Goal: Task Accomplishment & Management: Manage account settings

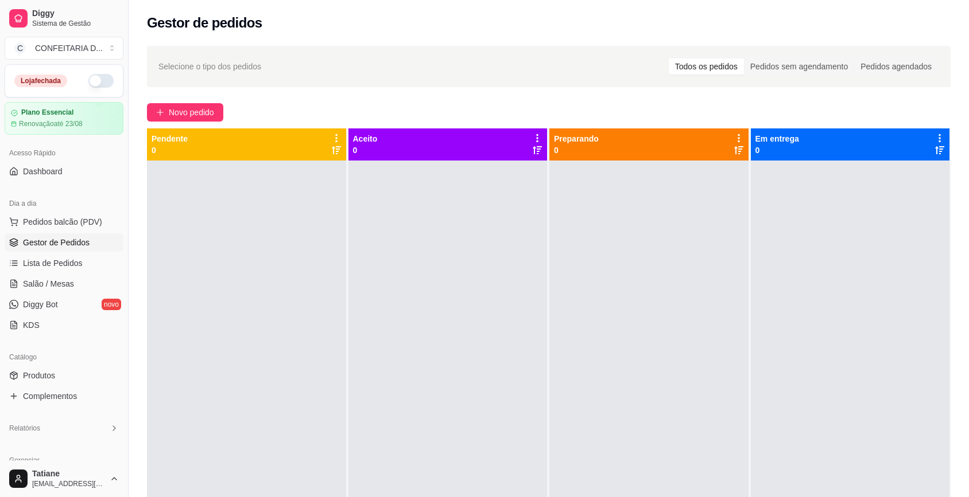
click at [46, 367] on link "Produtos" at bounding box center [64, 376] width 119 height 18
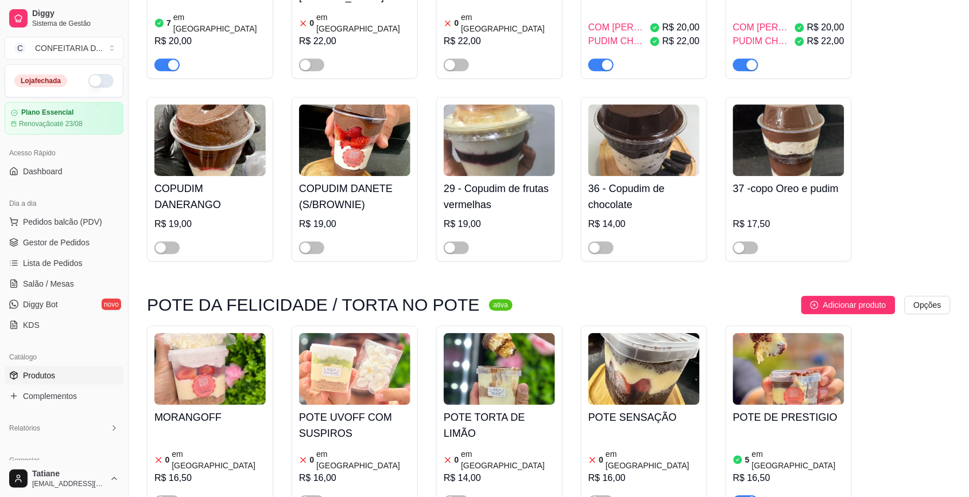
scroll to position [3945, 0]
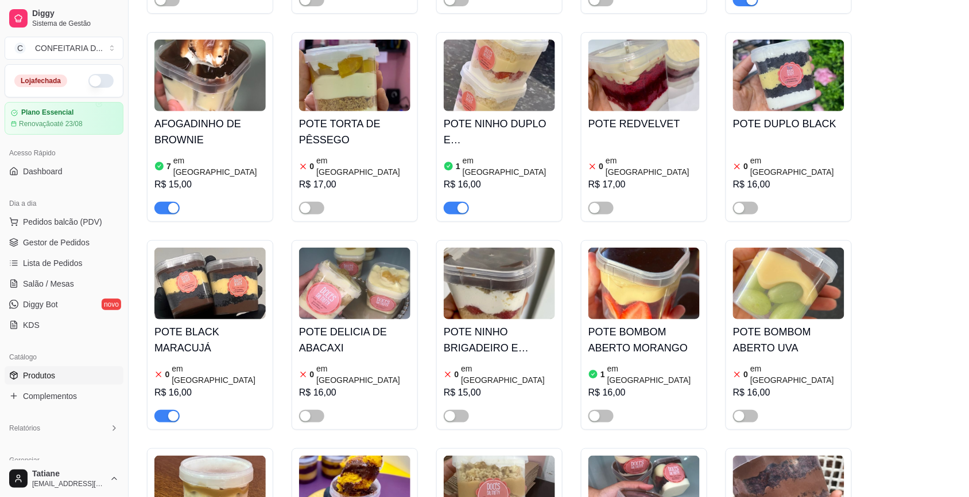
click at [222, 456] on img at bounding box center [209, 492] width 111 height 72
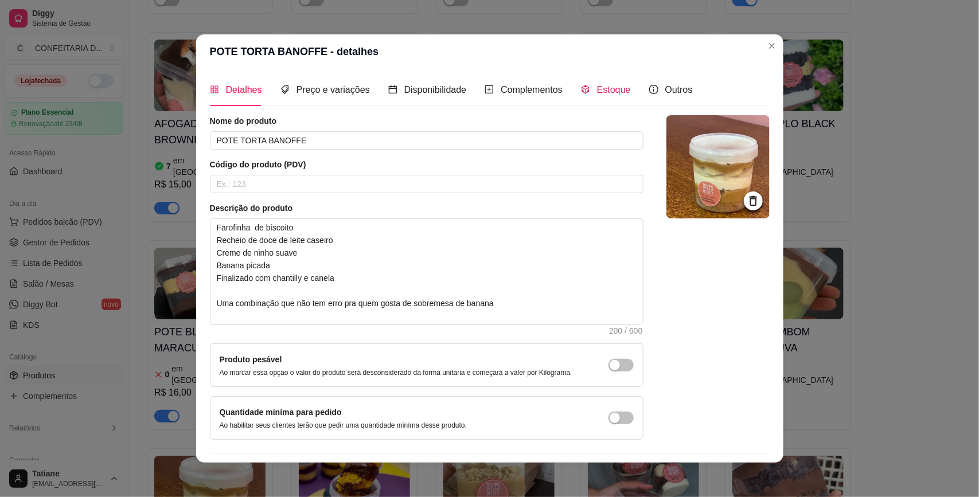
click at [601, 83] on div "Estoque" at bounding box center [606, 90] width 50 height 14
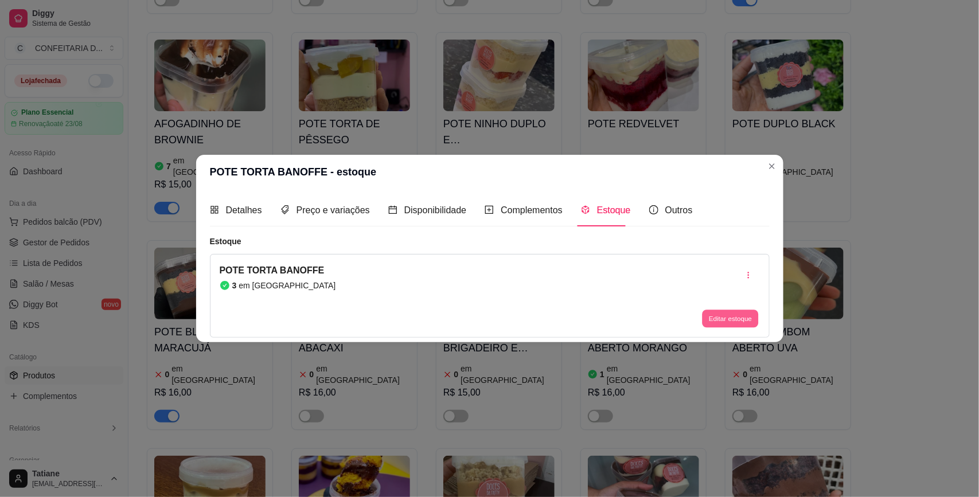
click at [722, 325] on button "Editar estoque" at bounding box center [731, 319] width 56 height 18
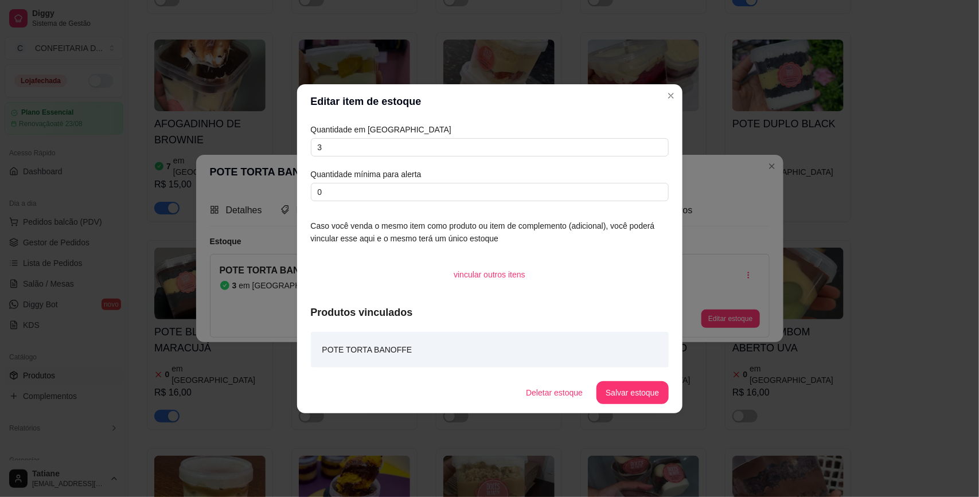
click at [340, 131] on article "Quantidade em [GEOGRAPHIC_DATA]" at bounding box center [490, 129] width 358 height 13
drag, startPoint x: 340, startPoint y: 131, endPoint x: 341, endPoint y: 145, distance: 13.8
click at [340, 133] on article "Quantidade em [GEOGRAPHIC_DATA]" at bounding box center [490, 129] width 358 height 13
click at [341, 145] on input "3" at bounding box center [490, 147] width 358 height 18
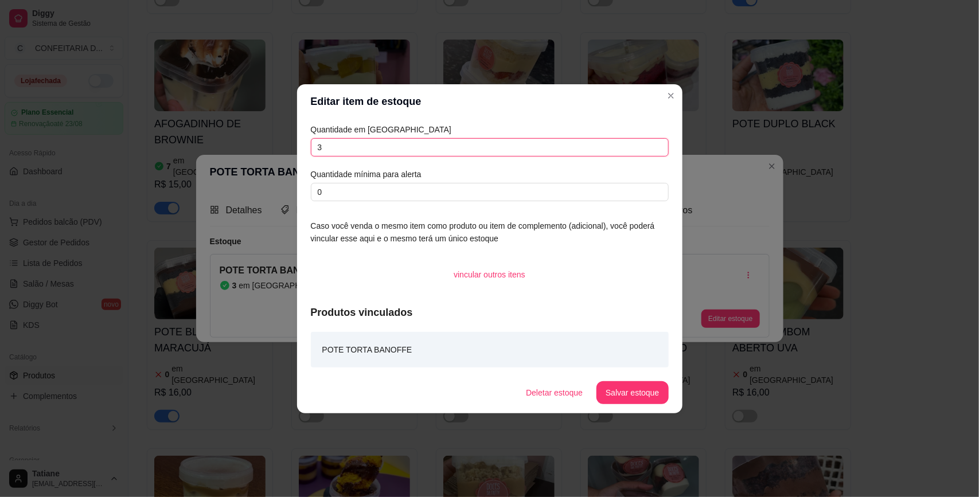
click at [341, 145] on input "3" at bounding box center [490, 147] width 358 height 18
type input "8"
click at [615, 384] on button "Salvar estoque" at bounding box center [633, 393] width 72 height 23
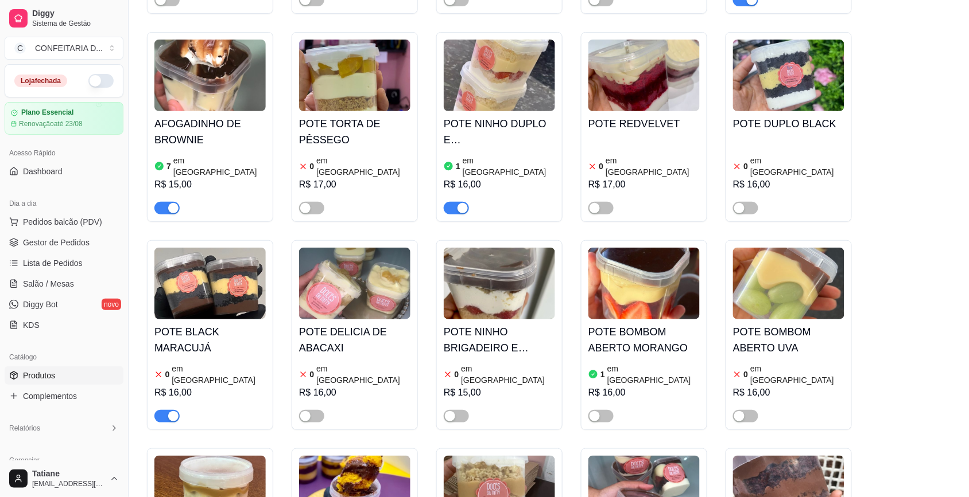
click at [250, 456] on img at bounding box center [209, 492] width 111 height 72
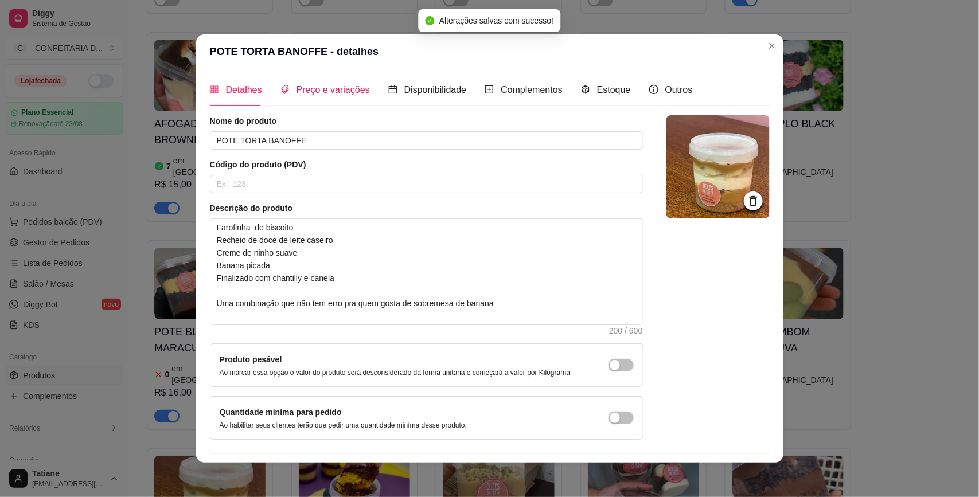
click at [331, 96] on div "Preço e variações" at bounding box center [326, 90] width 90 height 14
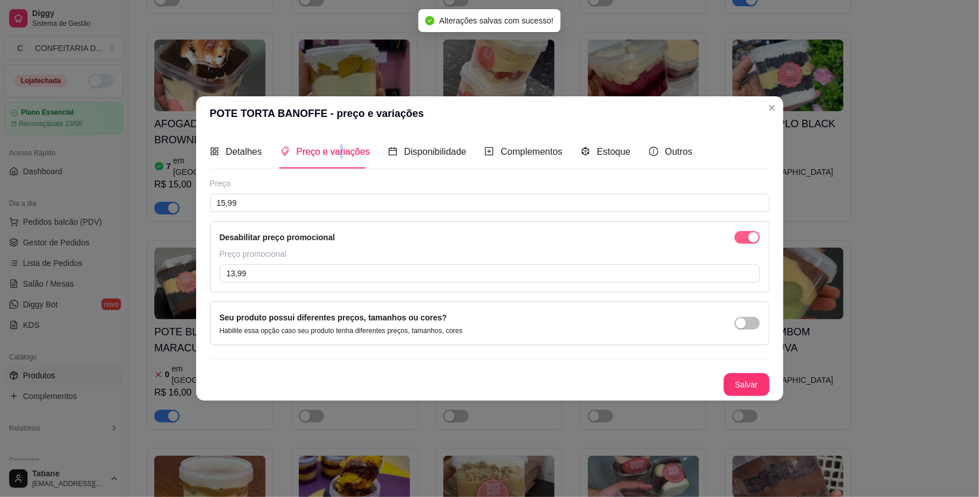
click at [755, 236] on div "button" at bounding box center [754, 237] width 10 height 10
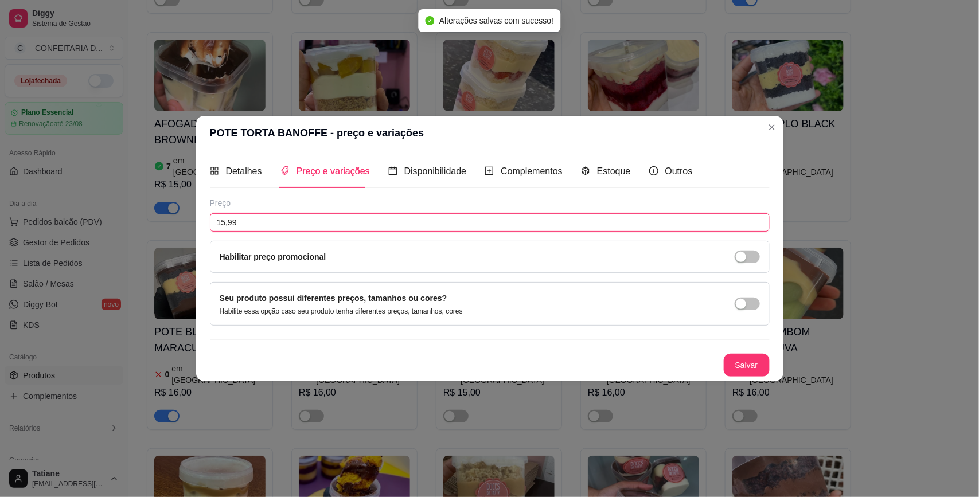
click at [262, 217] on input "15,99" at bounding box center [490, 222] width 560 height 18
type input "14,99"
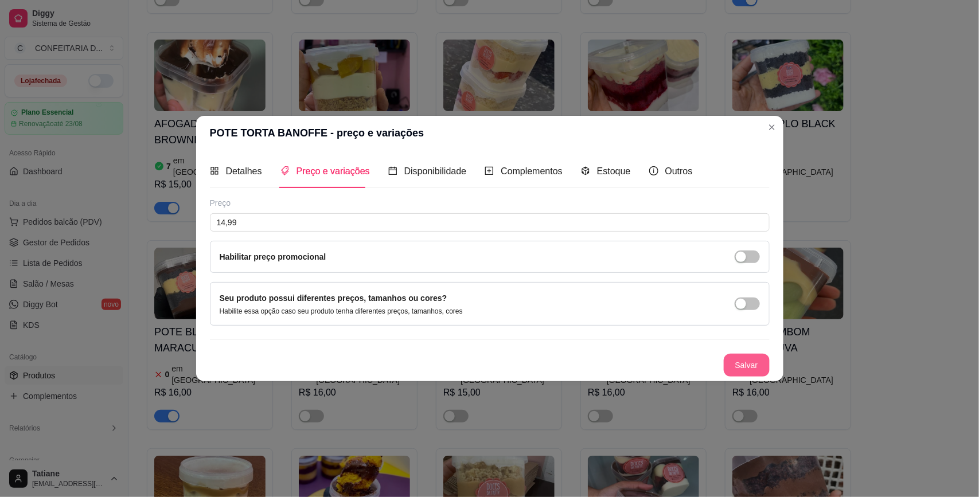
click at [755, 364] on button "Salvar" at bounding box center [747, 365] width 46 height 23
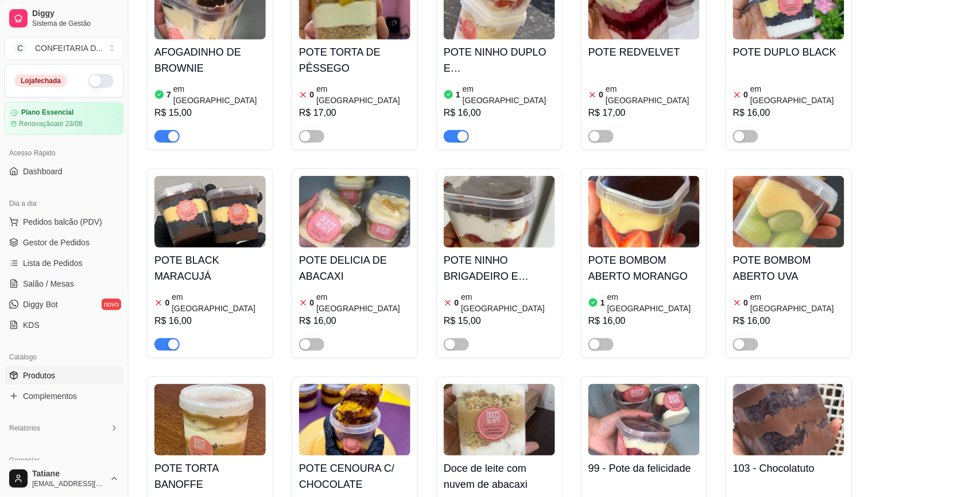
scroll to position [3873, 0]
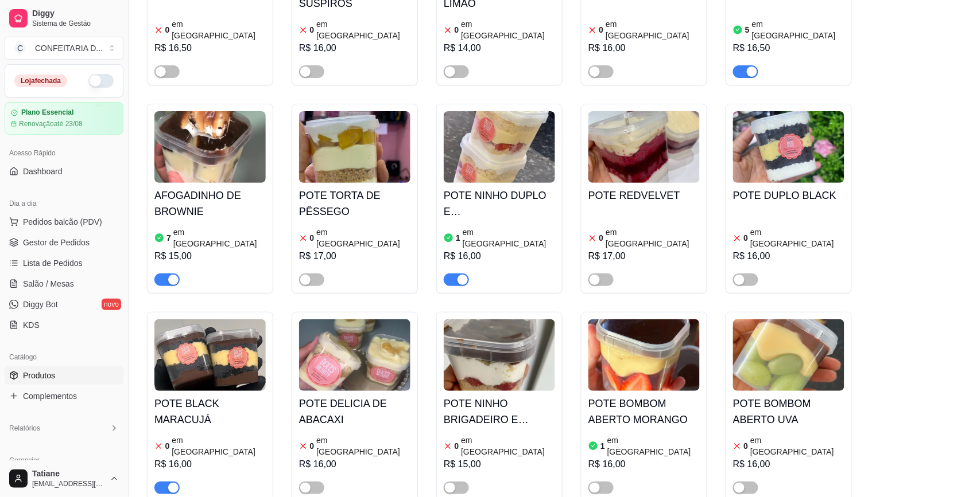
click at [173, 483] on div "button" at bounding box center [173, 488] width 10 height 10
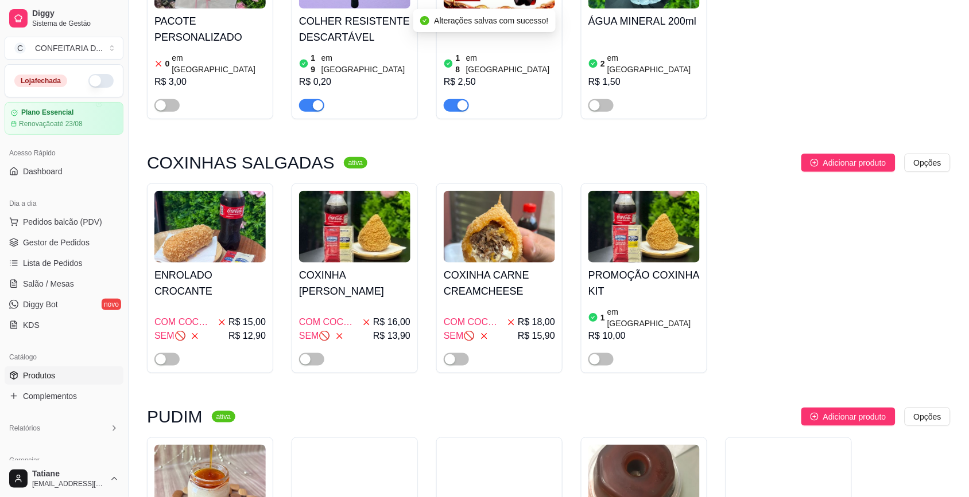
scroll to position [0, 0]
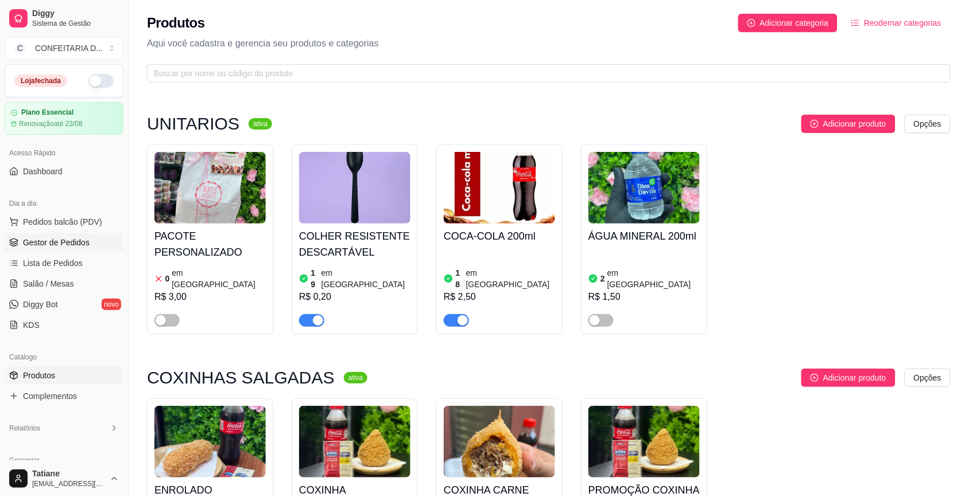
click at [56, 231] on button "Pedidos balcão (PDV)" at bounding box center [64, 222] width 119 height 18
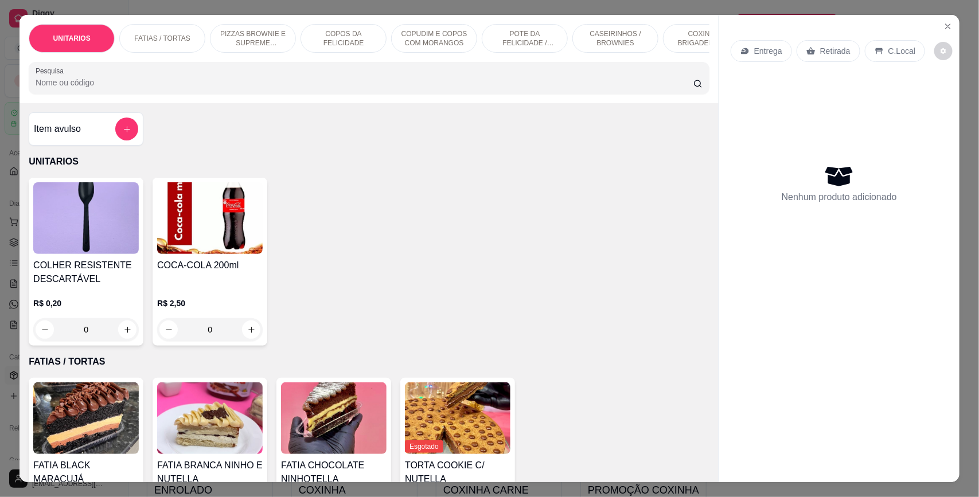
drag, startPoint x: 594, startPoint y: 294, endPoint x: 687, endPoint y: 119, distance: 197.9
click at [601, 282] on div "COLHER RESISTENTE DESCARTÁVEL R$ 0,20 0 COCA-COLA 200ml R$ 2,50 0" at bounding box center [369, 262] width 681 height 168
click at [947, 24] on icon "Close" at bounding box center [948, 26] width 9 height 9
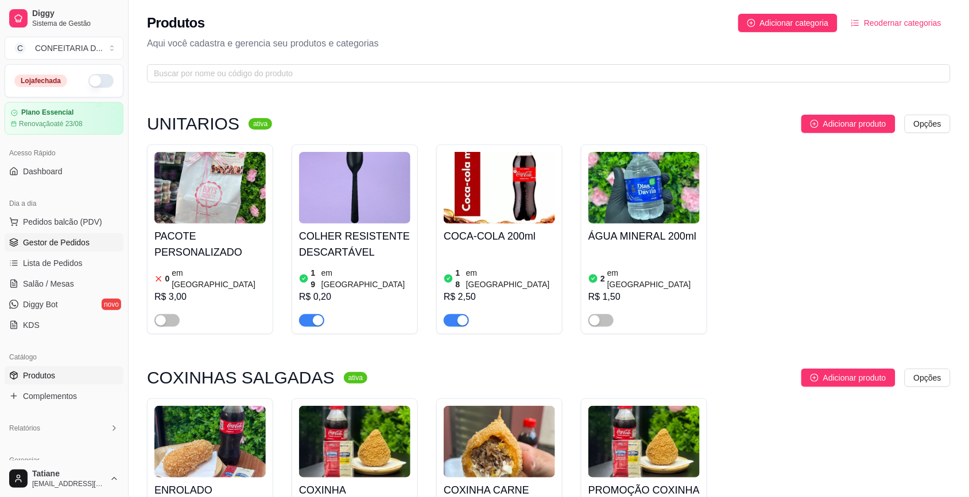
click at [34, 241] on span "Gestor de Pedidos" at bounding box center [56, 242] width 67 height 11
